Goal: Task Accomplishment & Management: Complete application form

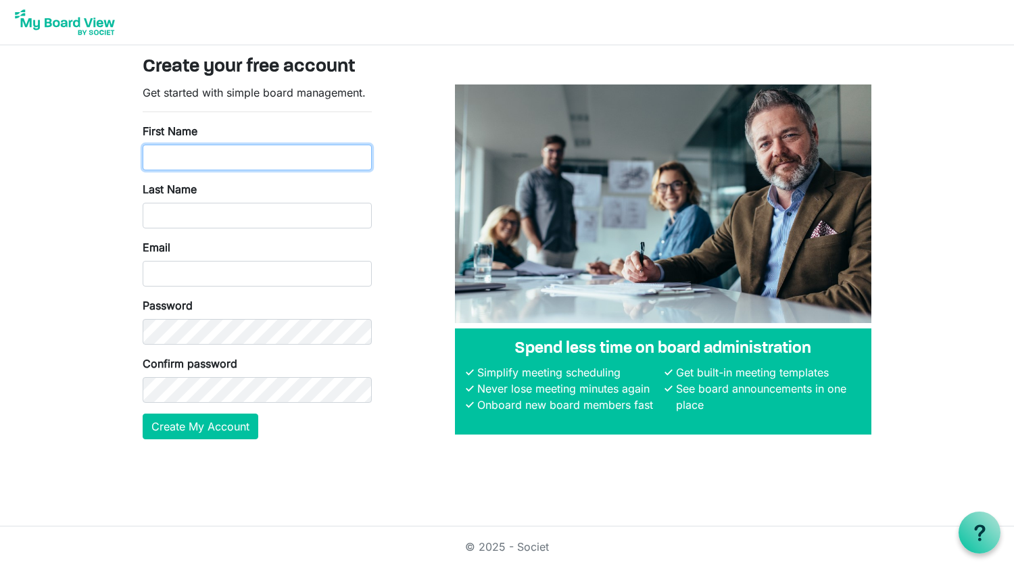
click at [241, 149] on input "First Name" at bounding box center [257, 158] width 229 height 26
type input "Jackie"
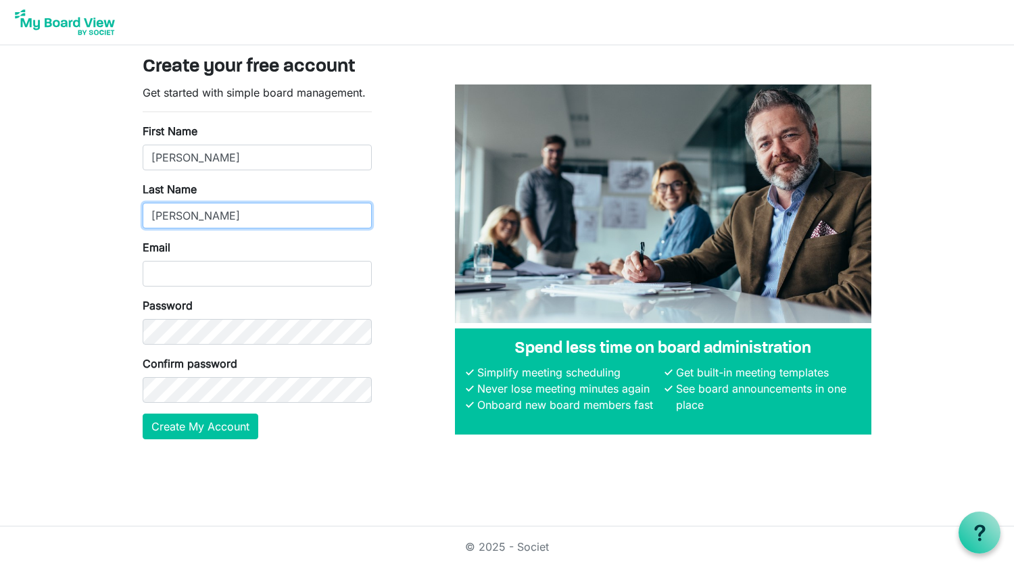
type input "Rodeghero"
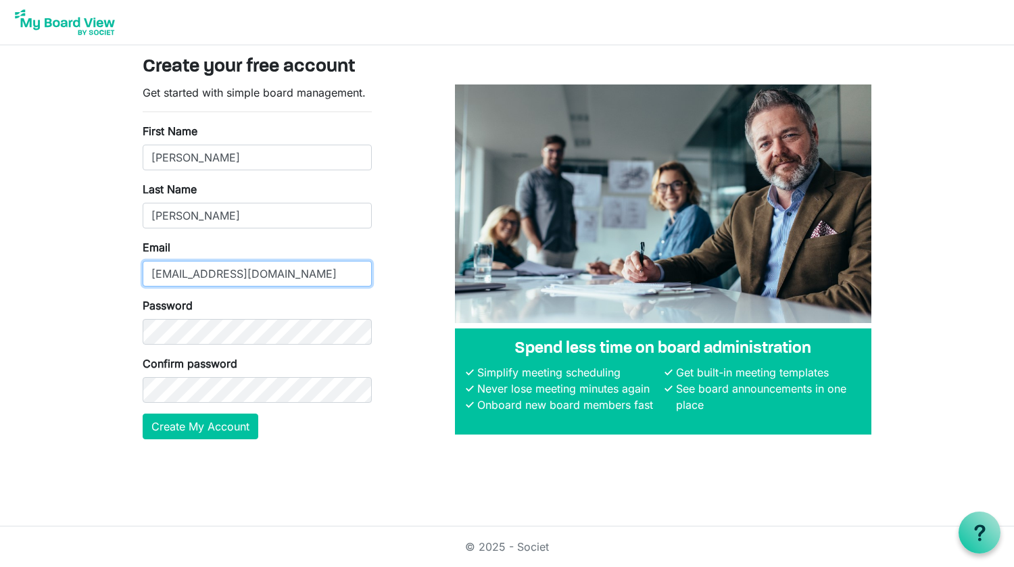
type input "jrodeghero@mycentric.org"
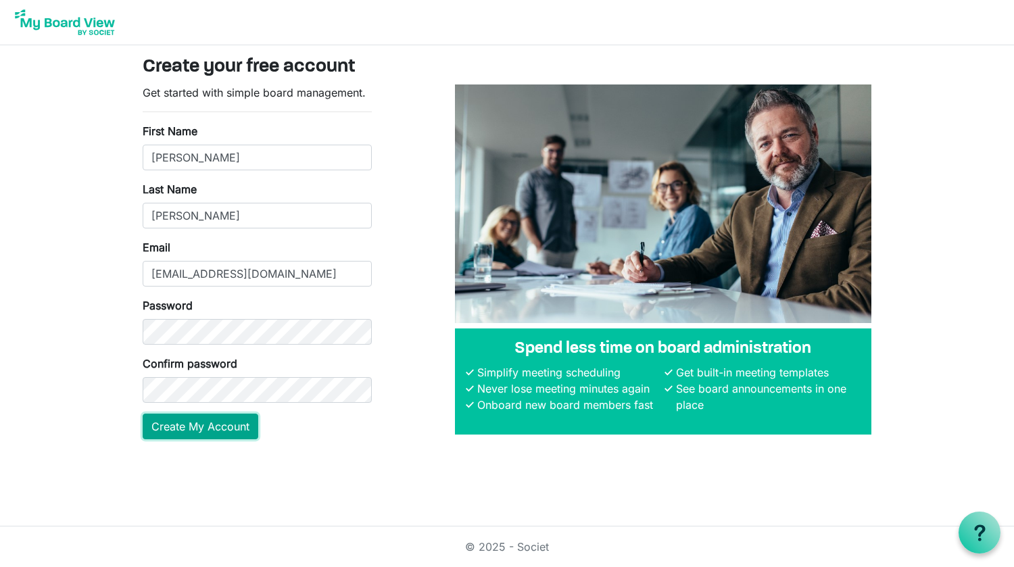
click at [186, 423] on button "Create My Account" at bounding box center [201, 427] width 116 height 26
